Goal: Use online tool/utility: Utilize a website feature to perform a specific function

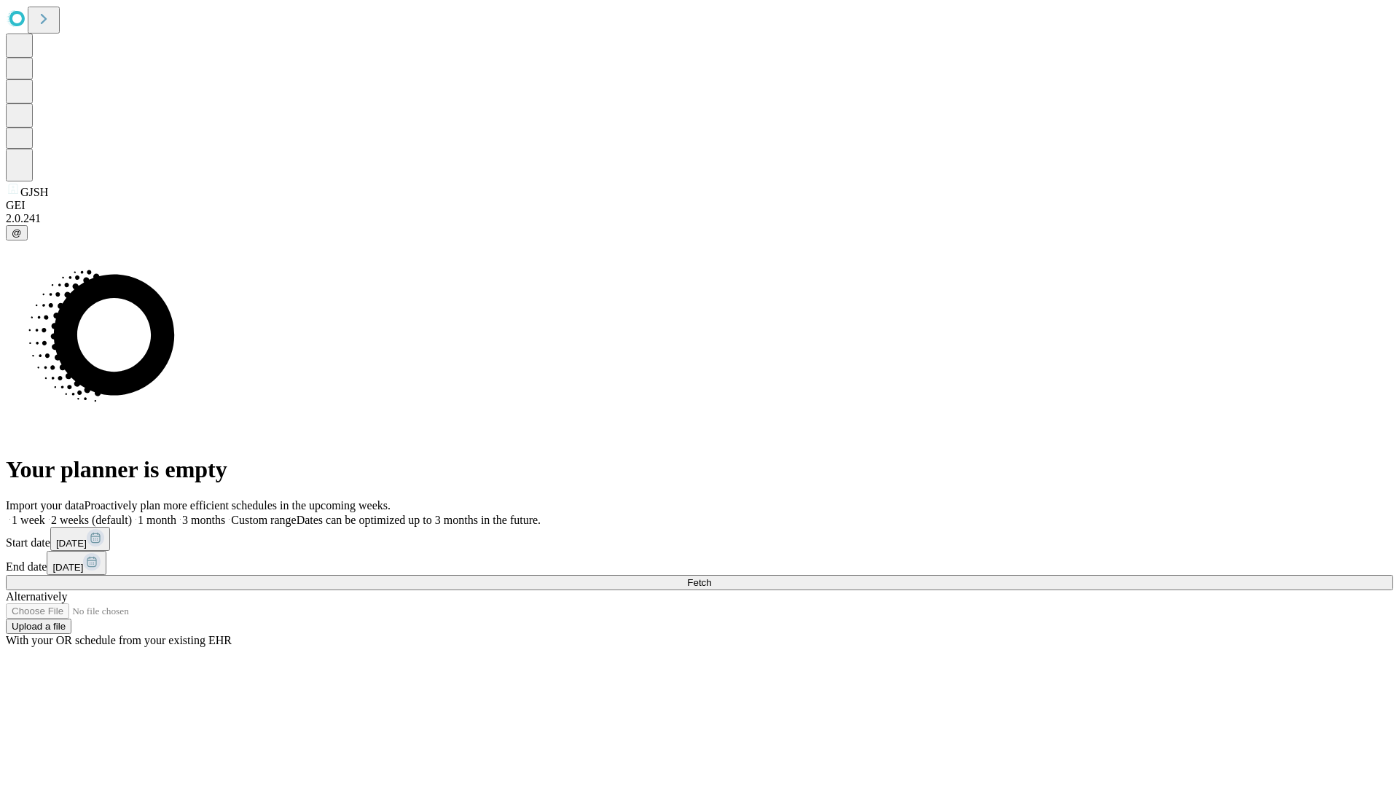
click at [711, 577] on span "Fetch" at bounding box center [699, 582] width 24 height 11
